Goal: Navigation & Orientation: Find specific page/section

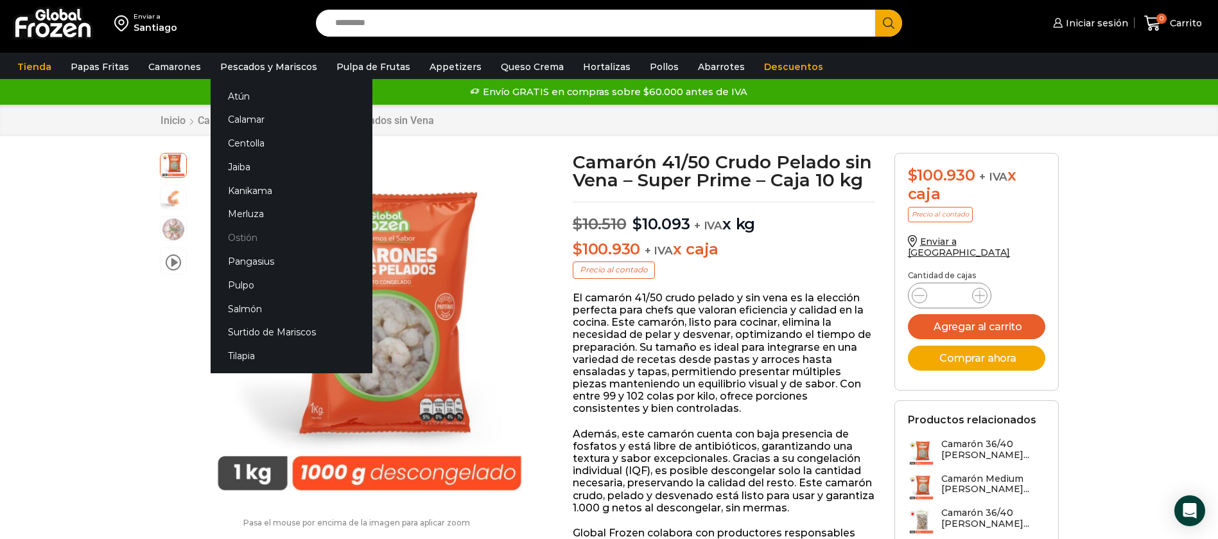
click at [255, 239] on link "Ostión" at bounding box center [292, 238] width 162 height 24
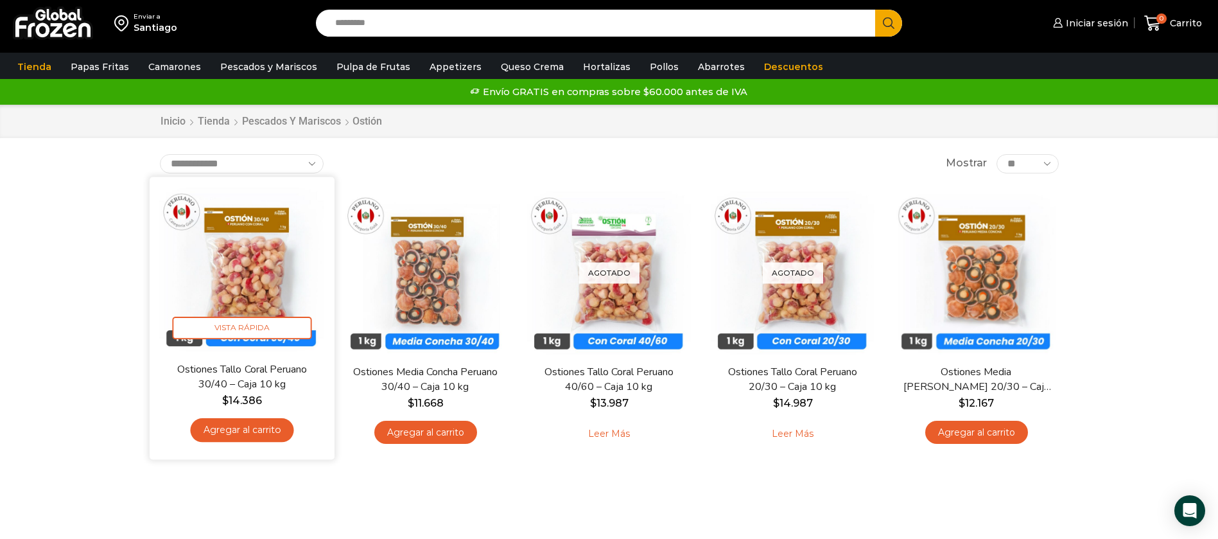
click at [259, 273] on img at bounding box center [242, 269] width 166 height 166
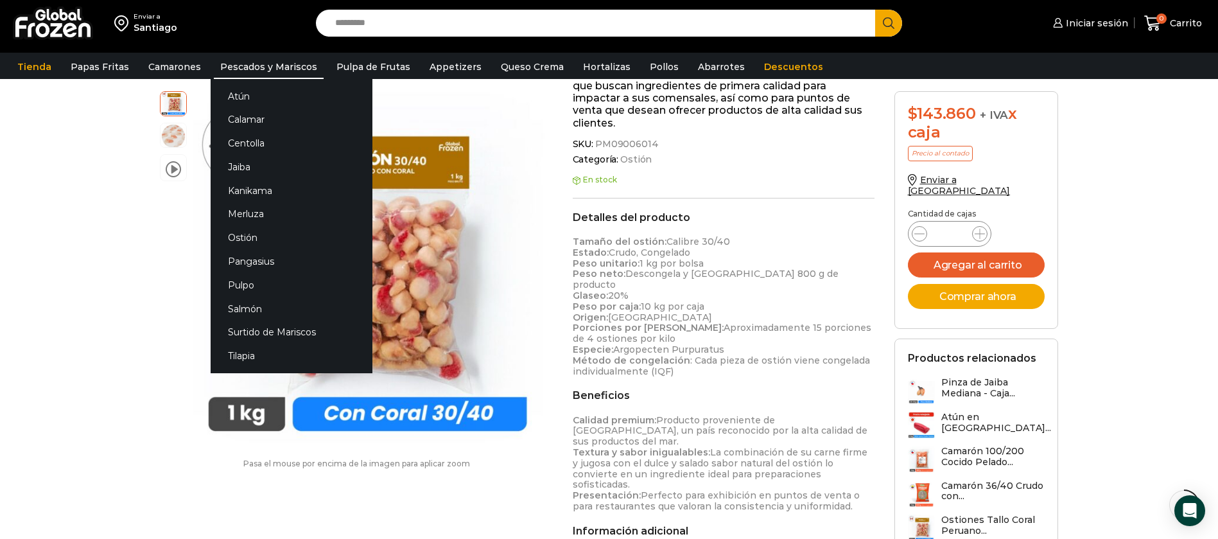
scroll to position [309, 0]
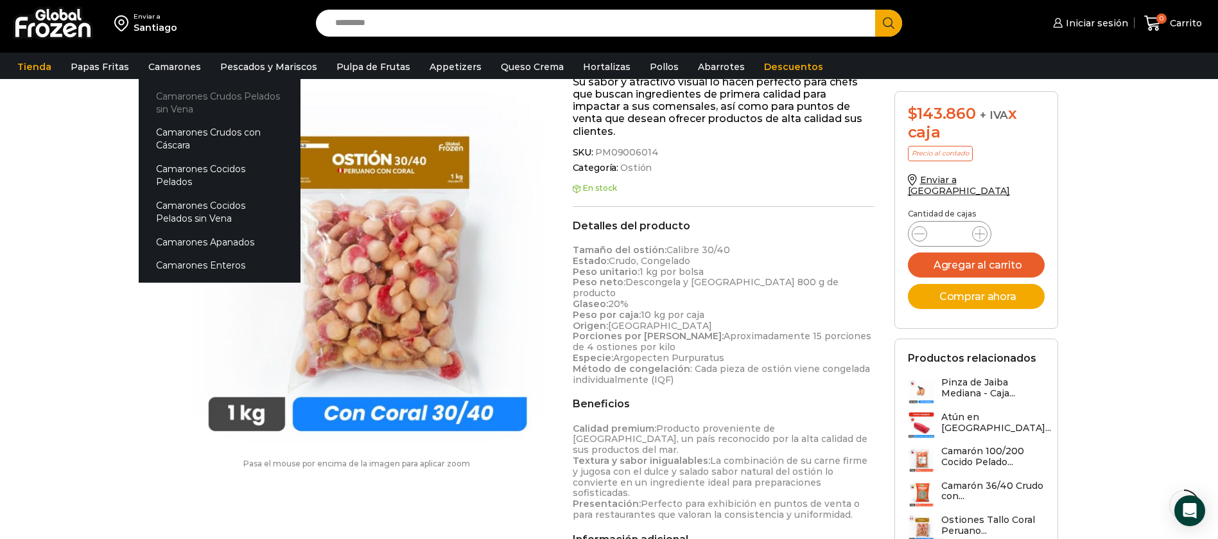
click at [197, 94] on link "Camarones Crudos Pelados sin Vena" at bounding box center [220, 102] width 162 height 37
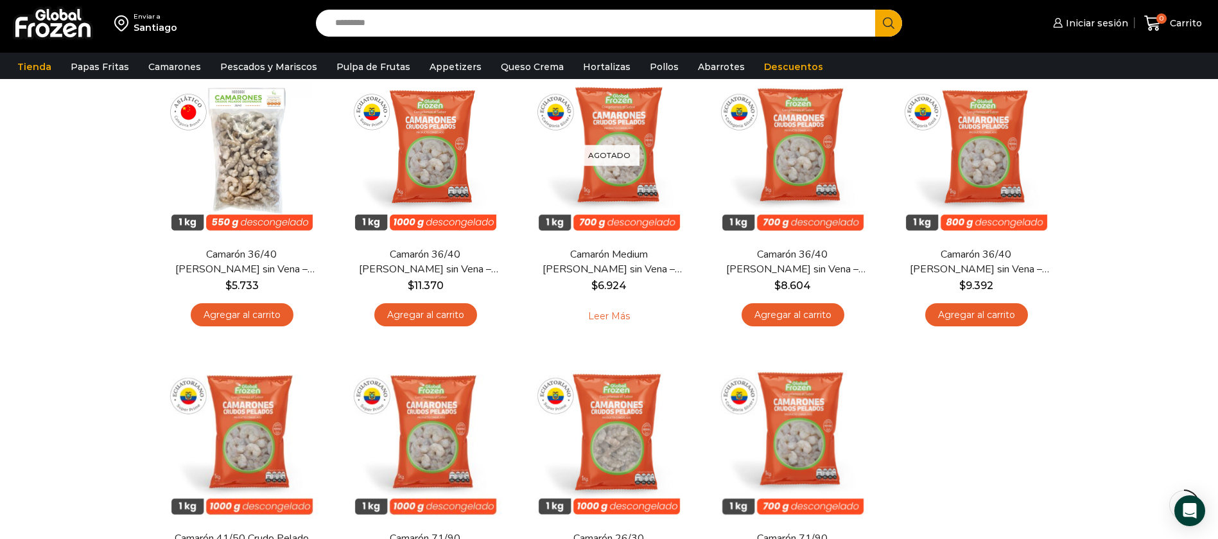
scroll to position [96, 0]
